Goal: Check status: Check status

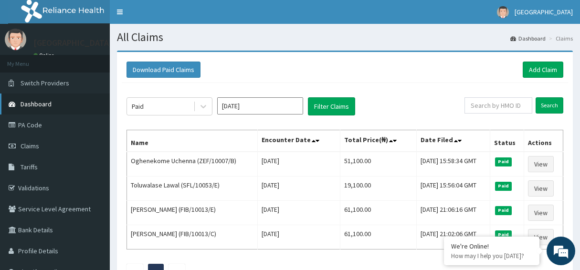
drag, startPoint x: 0, startPoint y: 0, endPoint x: 35, endPoint y: 31, distance: 47.0
click at [35, 100] on span "Dashboard" at bounding box center [36, 104] width 31 height 9
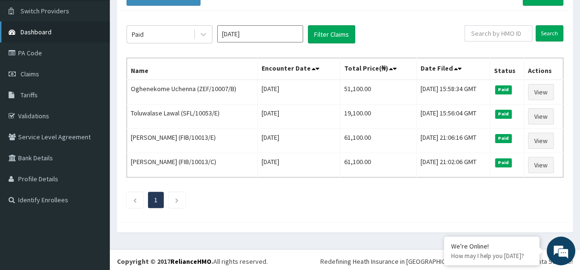
scroll to position [72, 0]
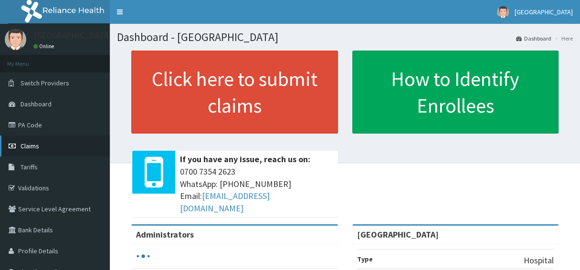
click at [25, 145] on span "Claims" at bounding box center [30, 146] width 19 height 9
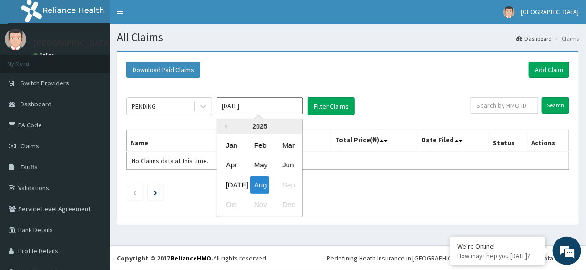
click at [282, 105] on input "[DATE]" at bounding box center [260, 105] width 86 height 17
click at [238, 185] on div "Jul" at bounding box center [231, 185] width 19 height 18
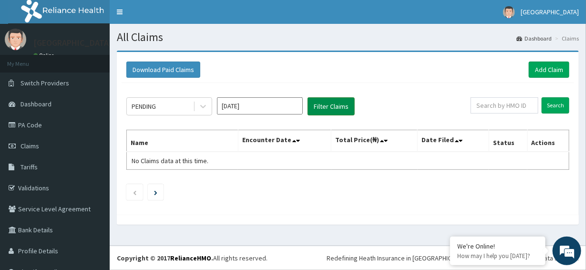
click at [321, 110] on button "Filter Claims" at bounding box center [331, 106] width 47 height 18
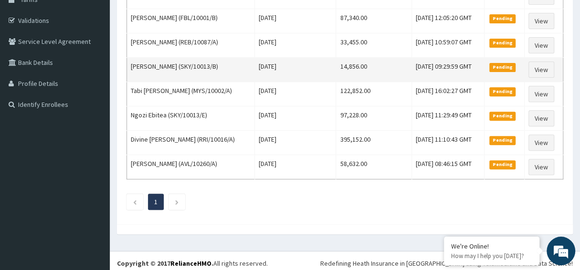
scroll to position [24, 0]
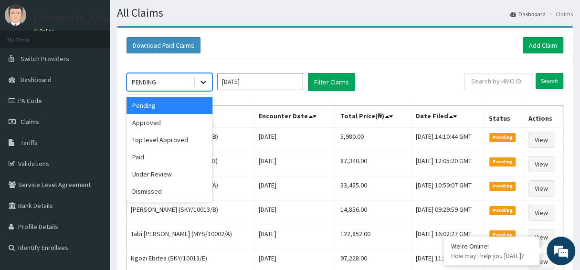
click at [201, 81] on icon at bounding box center [203, 82] width 10 height 10
click at [152, 121] on div "Approved" at bounding box center [169, 122] width 86 height 17
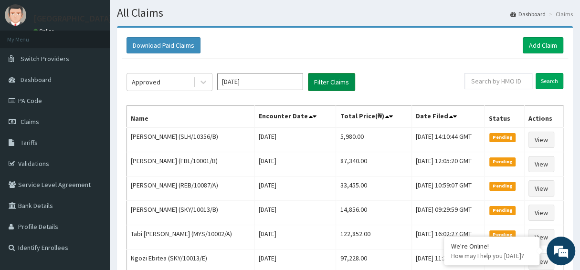
click at [328, 75] on button "Filter Claims" at bounding box center [331, 82] width 47 height 18
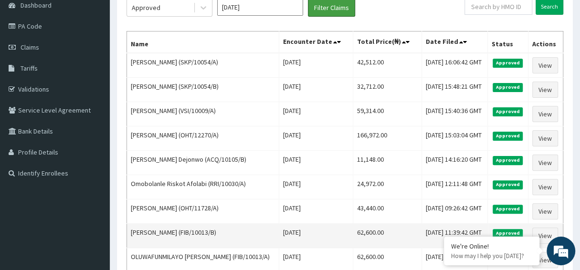
scroll to position [48, 0]
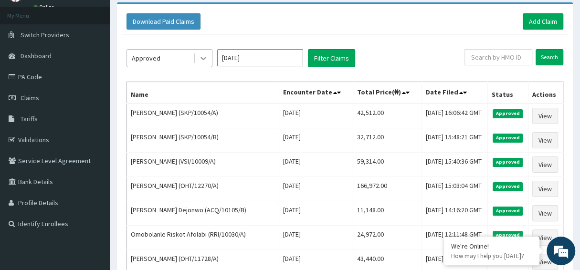
click at [202, 58] on icon at bounding box center [203, 58] width 6 height 3
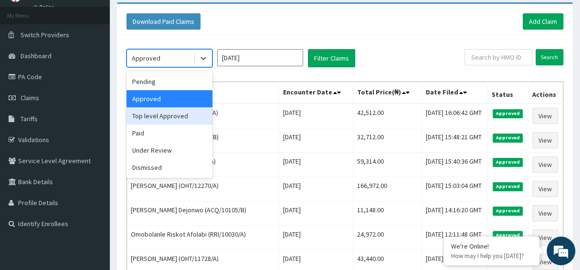
click at [160, 114] on div "Top level Approved" at bounding box center [169, 115] width 86 height 17
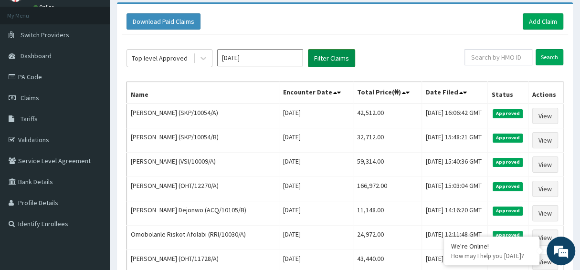
click at [335, 62] on button "Filter Claims" at bounding box center [331, 58] width 47 height 18
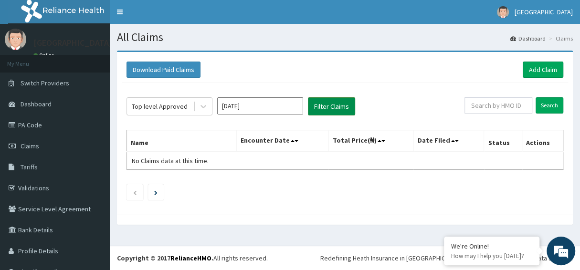
scroll to position [0, 0]
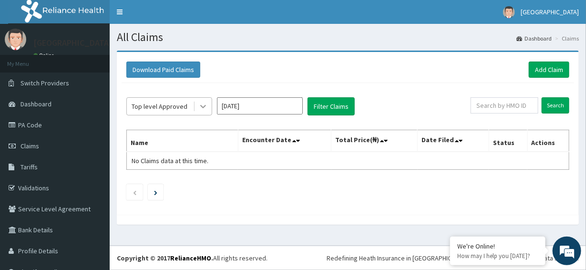
click at [203, 104] on icon at bounding box center [203, 107] width 10 height 10
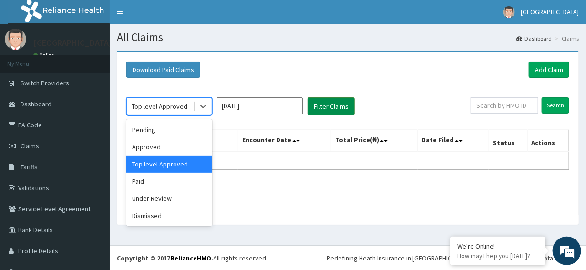
click at [327, 109] on button "Filter Claims" at bounding box center [331, 106] width 47 height 18
click at [201, 105] on icon at bounding box center [203, 106] width 6 height 3
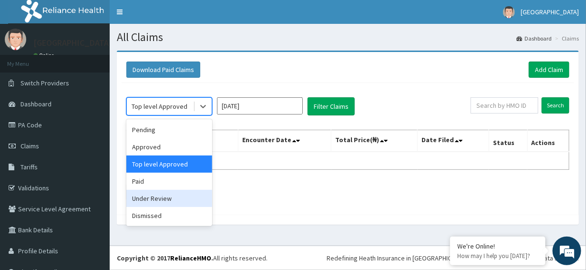
click at [171, 198] on div "Under Review" at bounding box center [169, 198] width 86 height 17
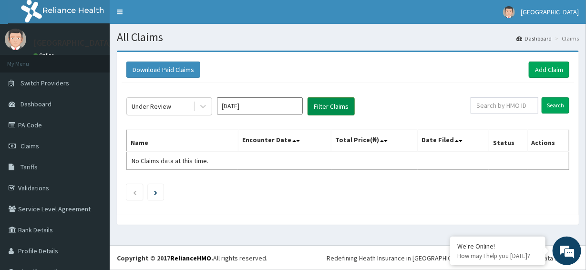
click at [319, 108] on button "Filter Claims" at bounding box center [331, 106] width 47 height 18
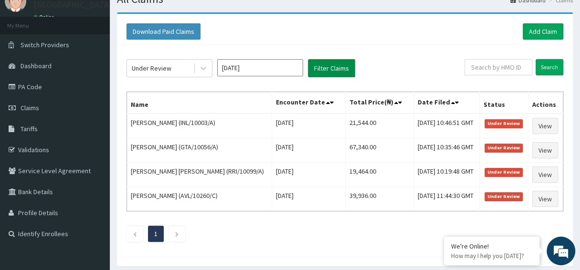
scroll to position [72, 0]
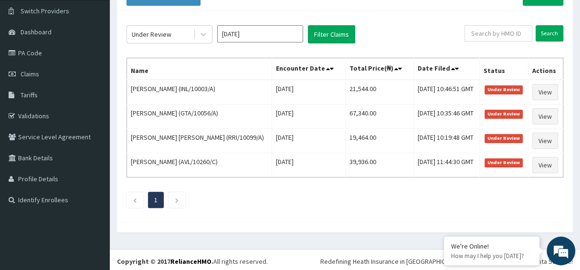
click at [257, 35] on input "Jul 2025" at bounding box center [260, 33] width 86 height 17
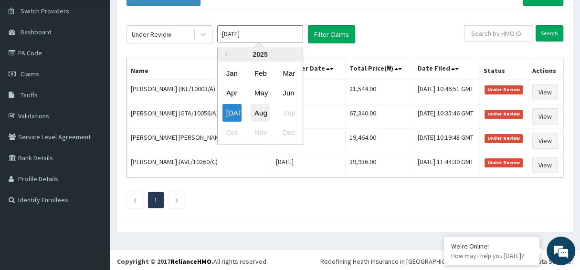
click at [266, 112] on div "Aug" at bounding box center [259, 113] width 19 height 18
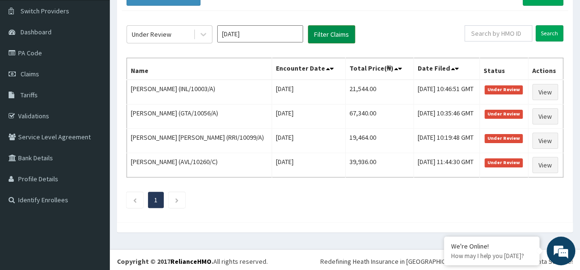
click at [331, 32] on button "Filter Claims" at bounding box center [331, 34] width 47 height 18
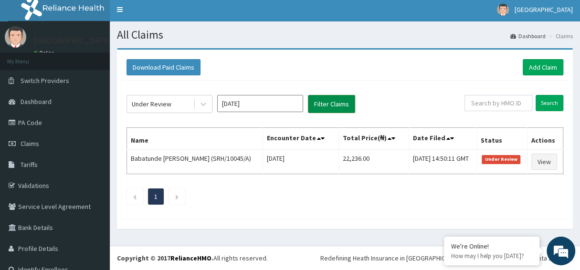
scroll to position [13, 0]
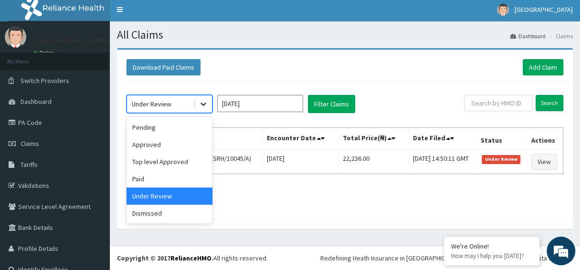
click at [206, 99] on icon at bounding box center [203, 104] width 10 height 10
click at [162, 119] on div "Pending" at bounding box center [169, 127] width 86 height 17
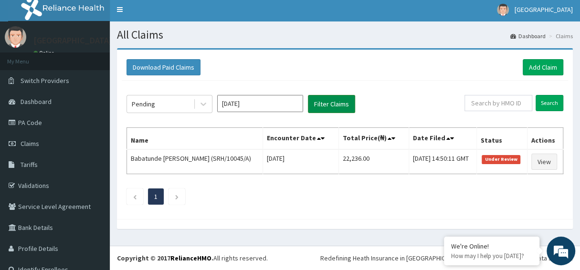
click at [313, 95] on button "Filter Claims" at bounding box center [331, 104] width 47 height 18
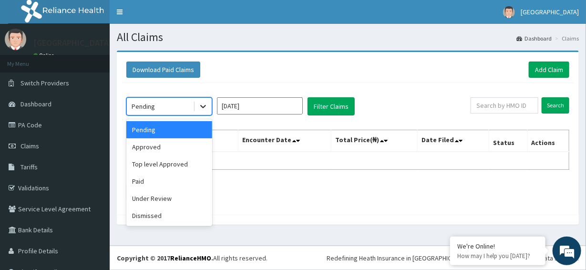
click at [204, 106] on icon at bounding box center [203, 106] width 6 height 3
click at [180, 142] on div "Approved" at bounding box center [169, 146] width 86 height 17
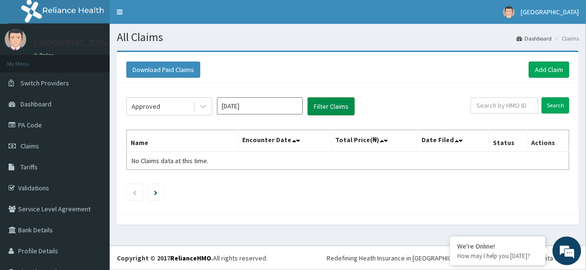
click at [344, 103] on button "Filter Claims" at bounding box center [331, 106] width 47 height 18
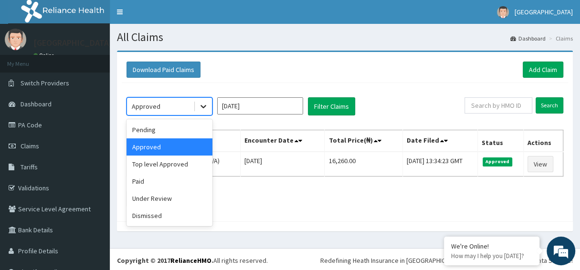
click at [205, 107] on icon at bounding box center [203, 107] width 10 height 10
click at [169, 162] on div "Top level Approved" at bounding box center [169, 163] width 86 height 17
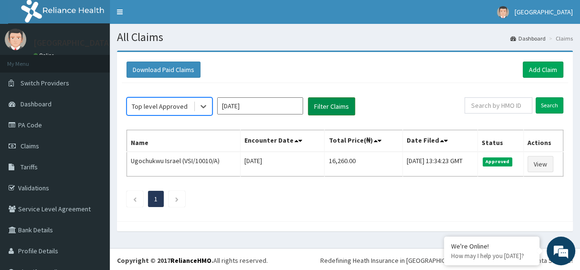
click at [342, 106] on button "Filter Claims" at bounding box center [331, 106] width 47 height 18
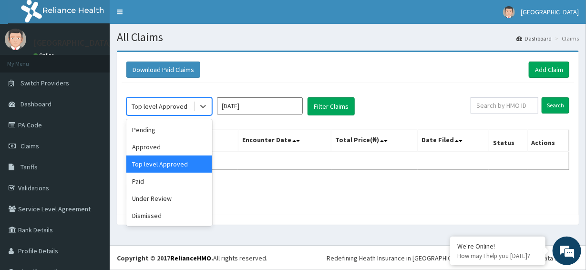
click at [191, 104] on div "Top level Approved" at bounding box center [160, 106] width 66 height 15
click at [171, 185] on div "Paid" at bounding box center [169, 181] width 86 height 17
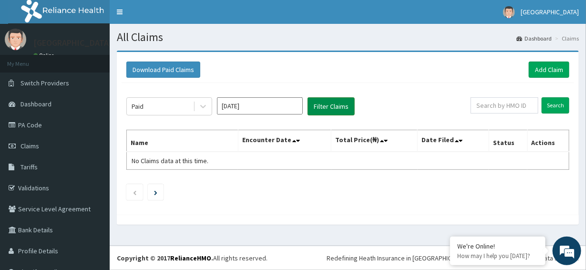
click at [346, 101] on button "Filter Claims" at bounding box center [331, 106] width 47 height 18
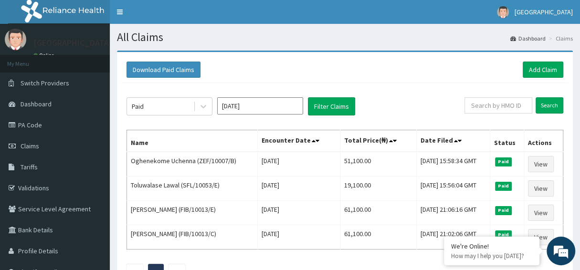
click at [259, 106] on input "[DATE]" at bounding box center [260, 105] width 86 height 17
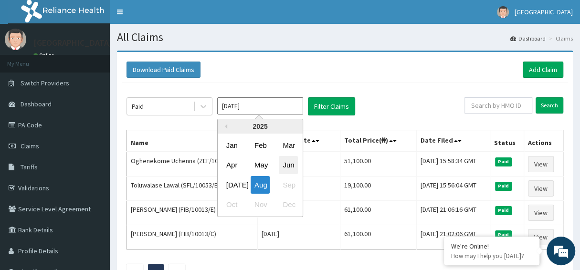
click at [291, 162] on div "Jun" at bounding box center [288, 165] width 19 height 18
type input "Jun 2025"
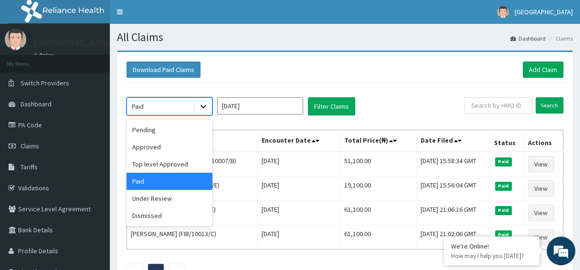
click at [204, 105] on icon at bounding box center [203, 106] width 6 height 3
click at [158, 131] on div "Pending" at bounding box center [169, 129] width 86 height 17
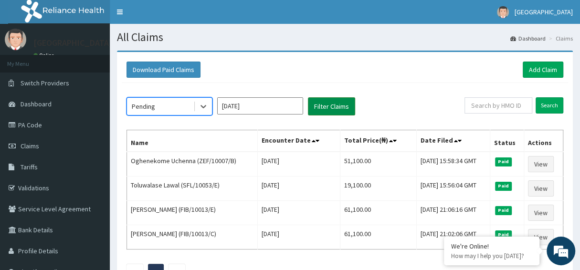
click at [321, 109] on button "Filter Claims" at bounding box center [331, 106] width 47 height 18
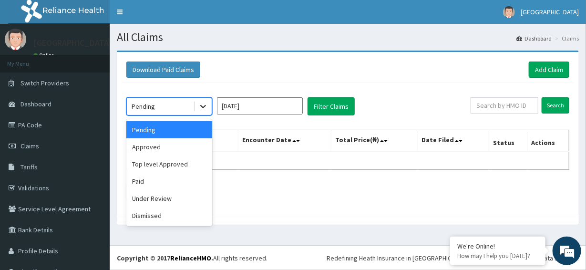
click at [203, 105] on icon at bounding box center [203, 107] width 10 height 10
click at [182, 146] on div "Approved" at bounding box center [169, 146] width 86 height 17
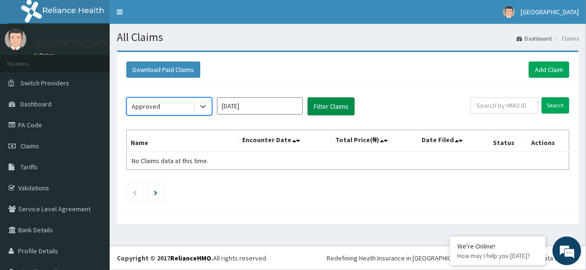
click at [322, 107] on button "Filter Claims" at bounding box center [331, 106] width 47 height 18
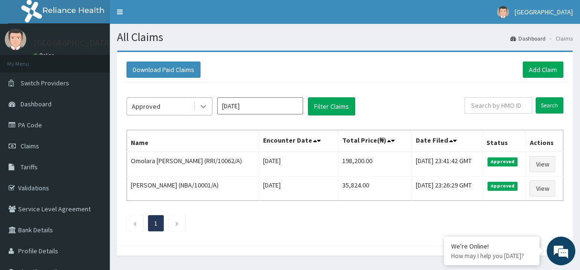
click at [202, 104] on icon at bounding box center [203, 107] width 10 height 10
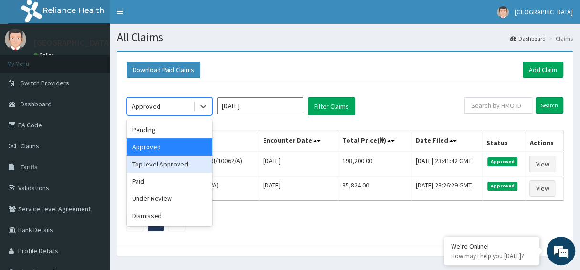
click at [174, 165] on div "Top level Approved" at bounding box center [169, 163] width 86 height 17
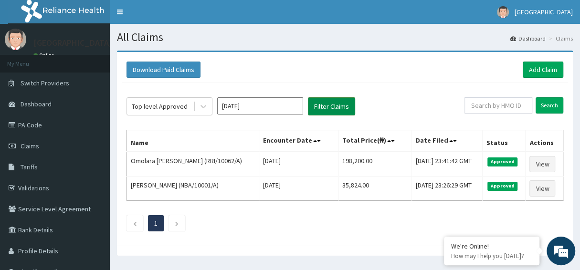
click at [325, 104] on button "Filter Claims" at bounding box center [331, 106] width 47 height 18
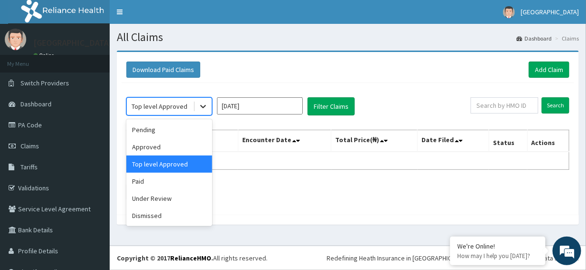
click at [202, 106] on icon at bounding box center [203, 106] width 6 height 3
click at [164, 200] on div "Under Review" at bounding box center [169, 198] width 86 height 17
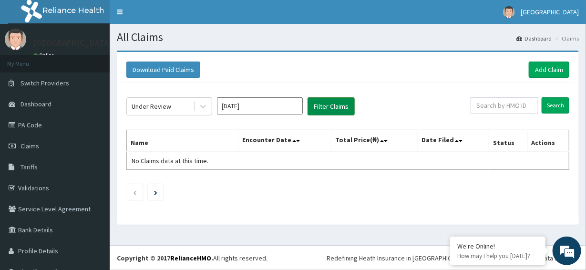
click at [321, 107] on button "Filter Claims" at bounding box center [331, 106] width 47 height 18
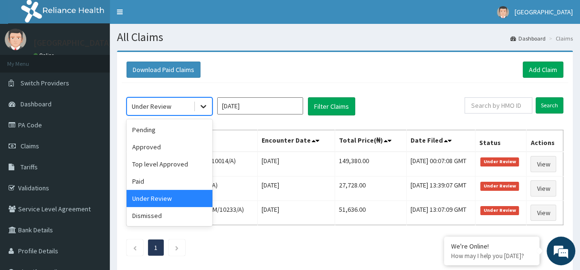
click at [201, 103] on icon at bounding box center [203, 107] width 10 height 10
click at [167, 215] on div "Dismissed" at bounding box center [169, 215] width 86 height 17
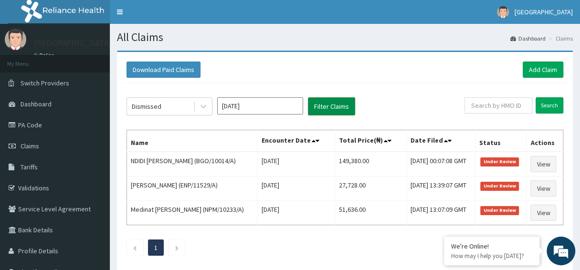
click at [340, 103] on button "Filter Claims" at bounding box center [331, 106] width 47 height 18
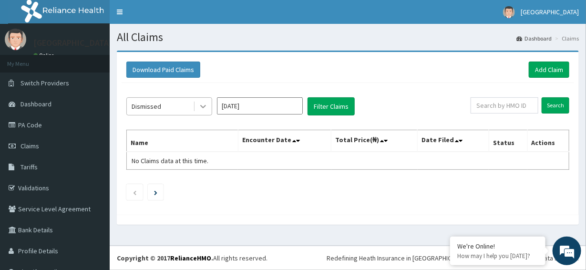
click at [208, 111] on div at bounding box center [203, 106] width 17 height 17
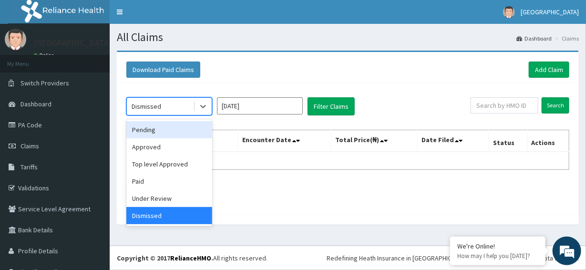
click at [157, 130] on div "Pending" at bounding box center [169, 129] width 86 height 17
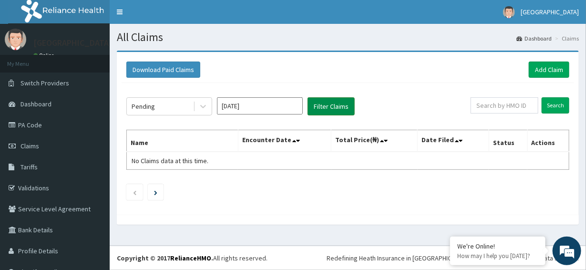
click at [326, 108] on button "Filter Claims" at bounding box center [331, 106] width 47 height 18
